Goal: Find specific page/section: Find specific page/section

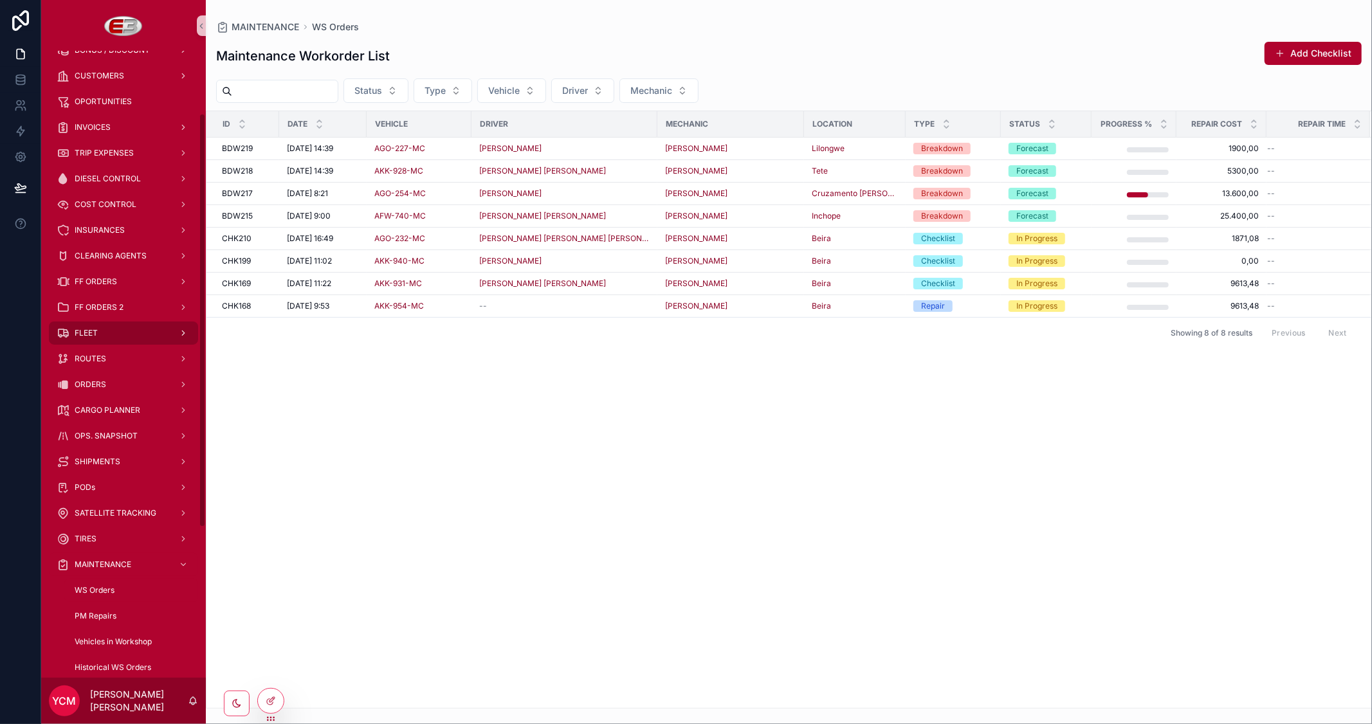
scroll to position [143, 0]
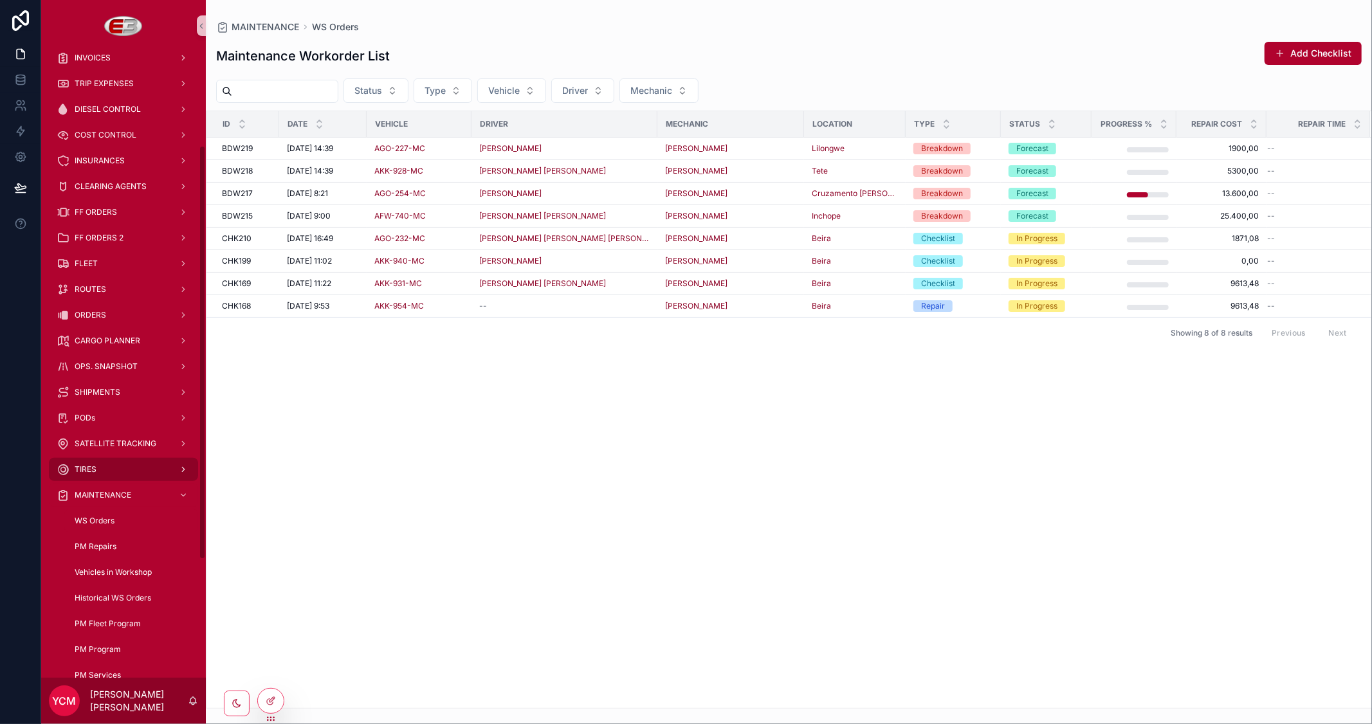
click at [115, 461] on div "TIRES" at bounding box center [124, 469] width 134 height 21
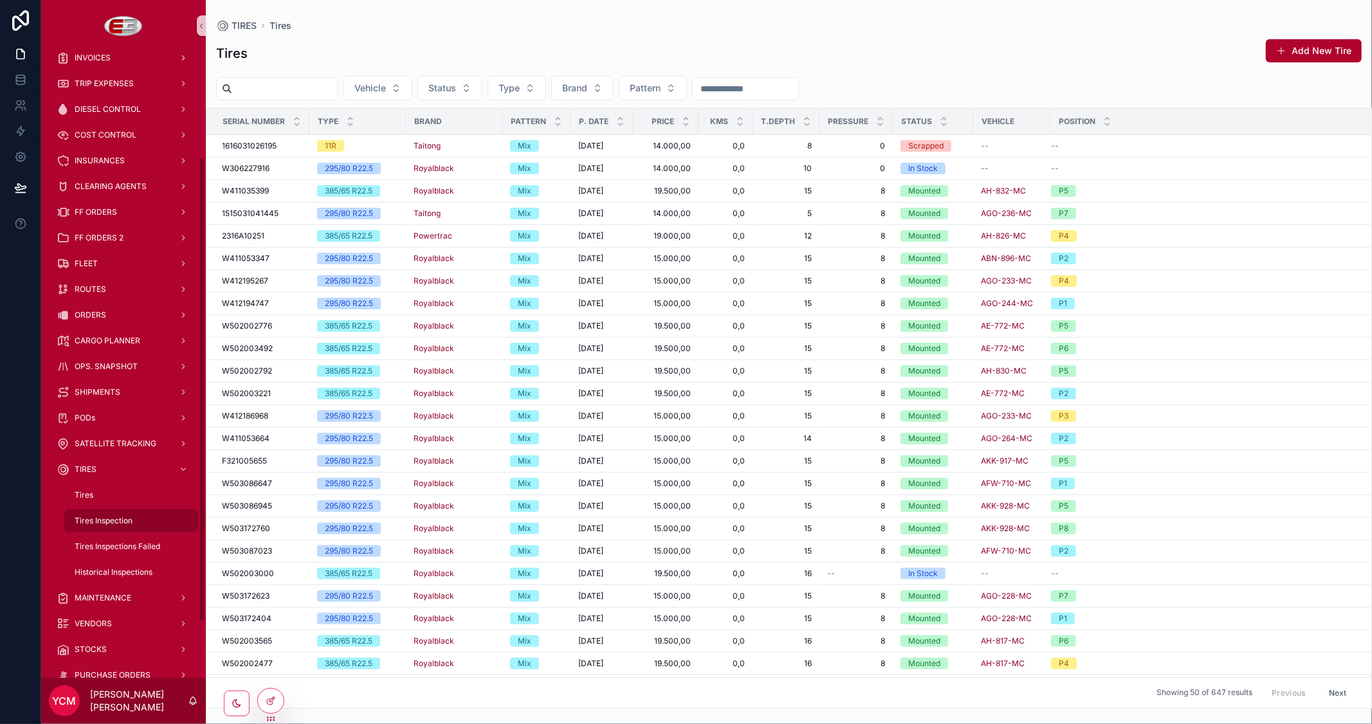
click at [124, 522] on span "Tires Inspection" at bounding box center [104, 521] width 58 height 10
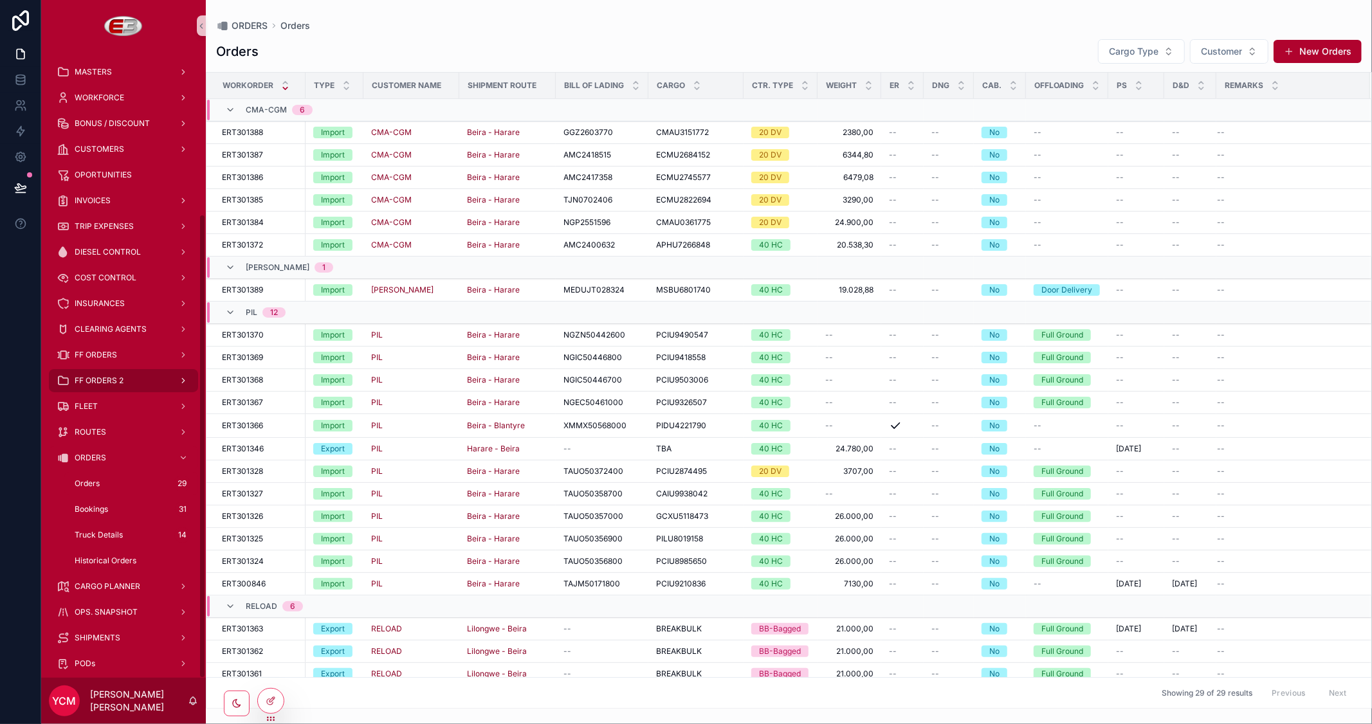
scroll to position [219, 0]
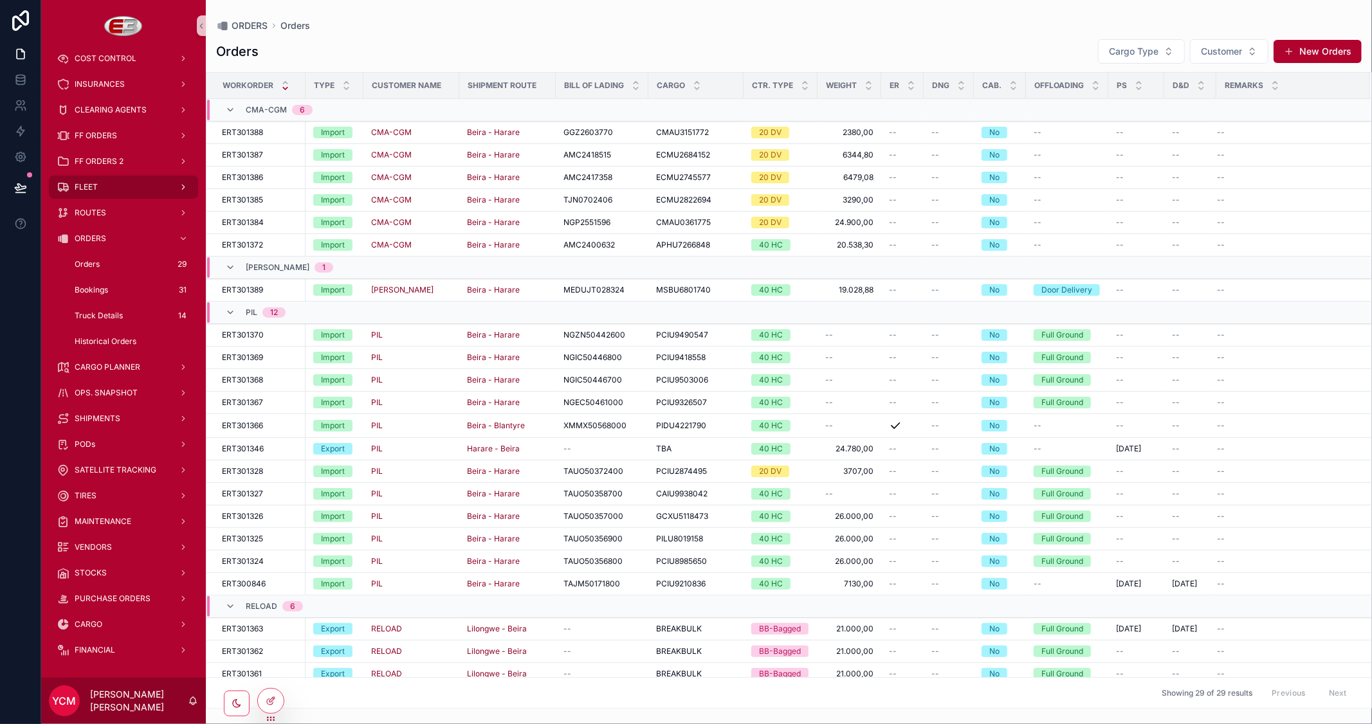
click at [95, 184] on span "FLEET" at bounding box center [86, 187] width 23 height 10
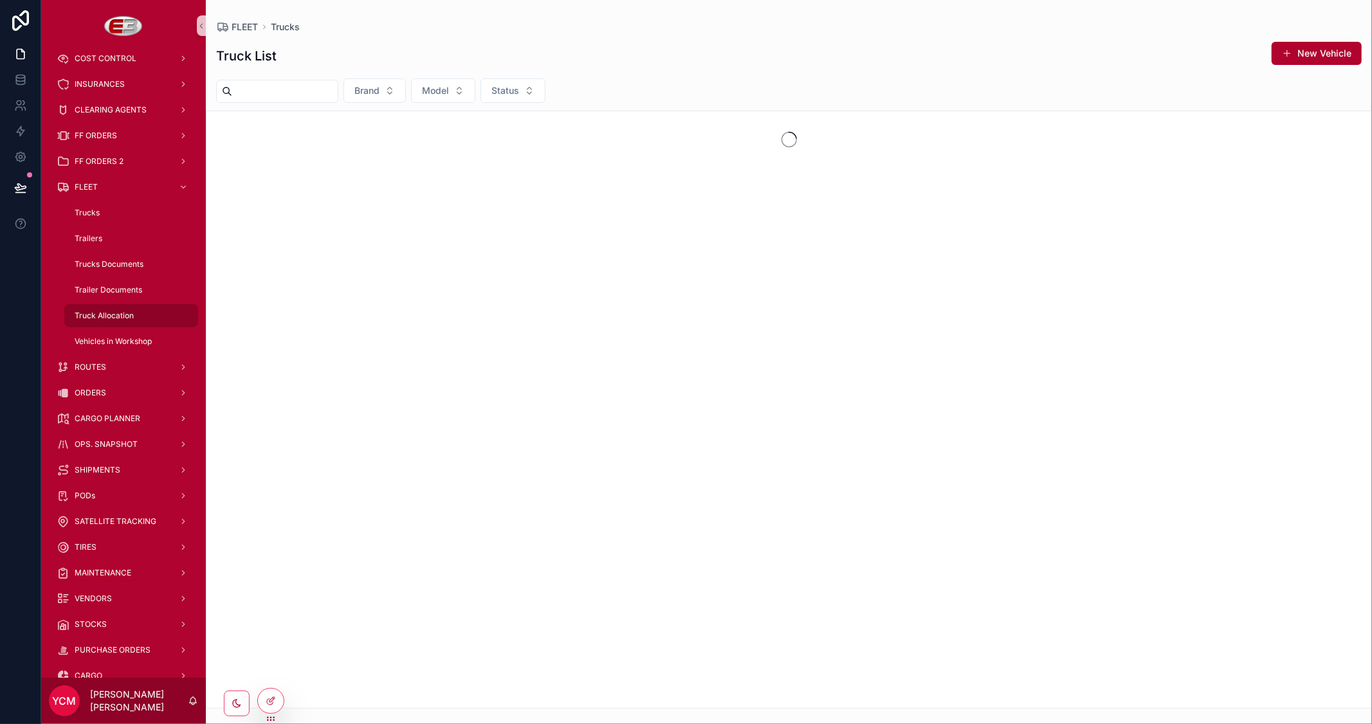
click at [105, 313] on span "Truck Allocation" at bounding box center [104, 316] width 59 height 10
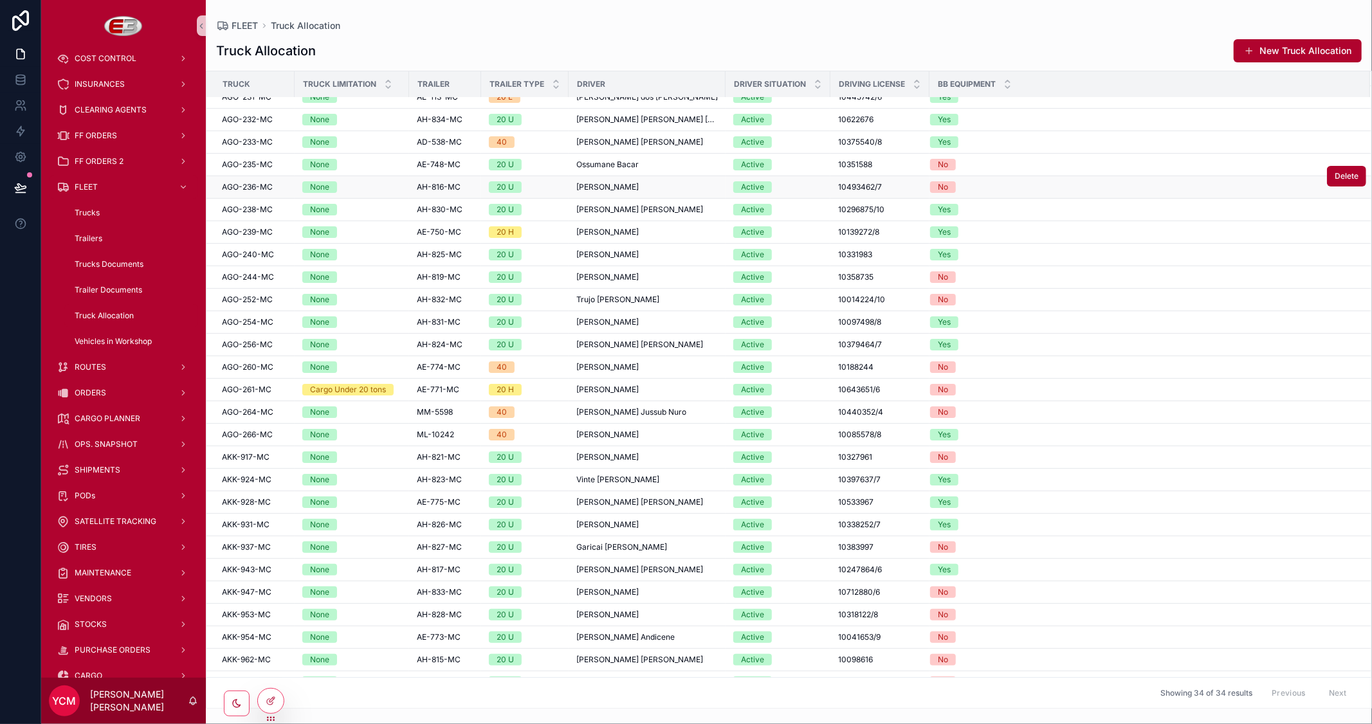
scroll to position [185, 0]
